Goal: Task Accomplishment & Management: Manage account settings

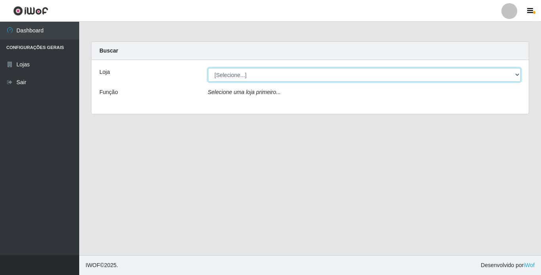
click at [286, 75] on select "[Selecione...] Bemais Supermercados - [GEOGRAPHIC_DATA]" at bounding box center [364, 75] width 313 height 14
select select "250"
click at [208, 68] on select "[Selecione...] Bemais Supermercados - [GEOGRAPHIC_DATA]" at bounding box center [364, 75] width 313 height 14
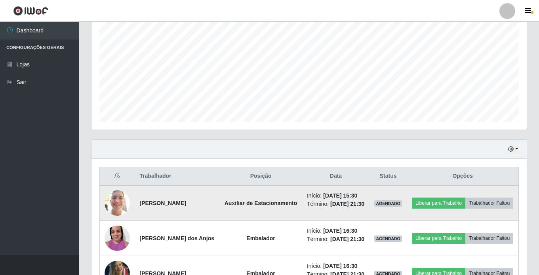
scroll to position [233, 0]
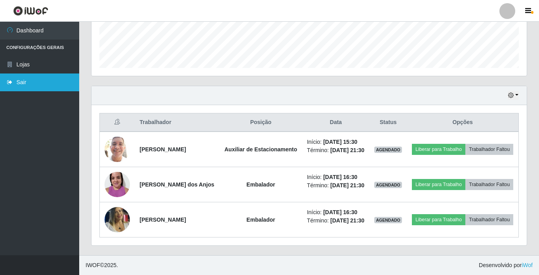
click at [31, 85] on link "Sair" at bounding box center [39, 83] width 79 height 18
